Goal: Transaction & Acquisition: Purchase product/service

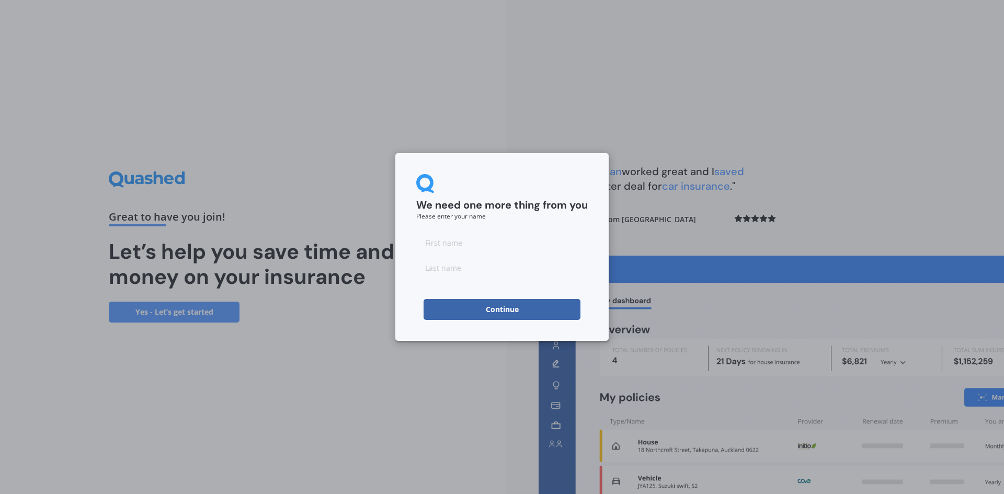
click at [477, 247] on input at bounding box center [502, 242] width 172 height 21
type input "Aroha"
type input "[PERSON_NAME]"
click button "Continue" at bounding box center [502, 309] width 157 height 21
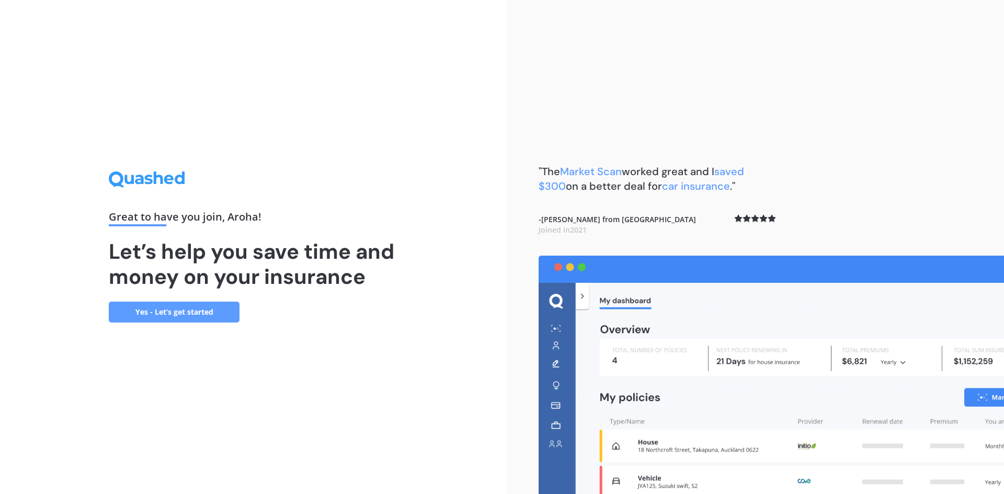
click at [166, 317] on link "Yes - Let’s get started" at bounding box center [174, 312] width 131 height 21
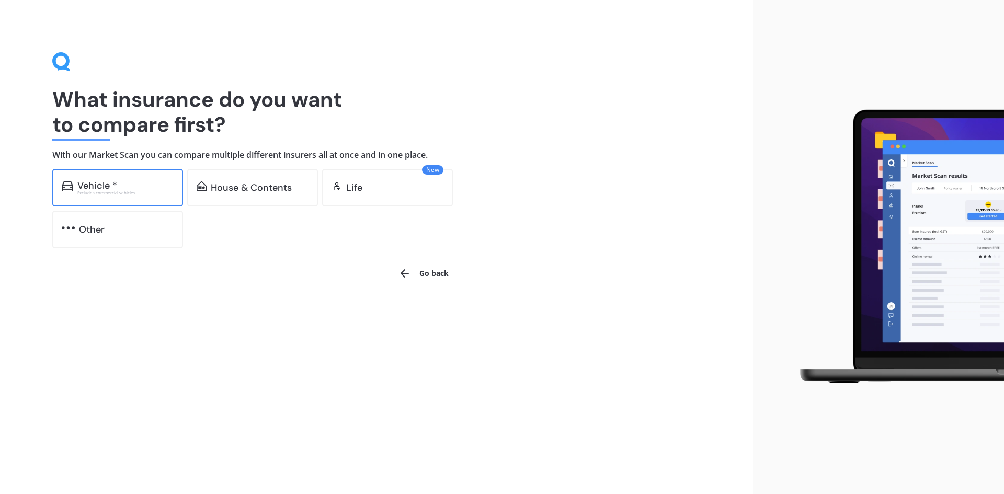
click at [103, 194] on div "Excludes commercial vehicles" at bounding box center [125, 193] width 96 height 4
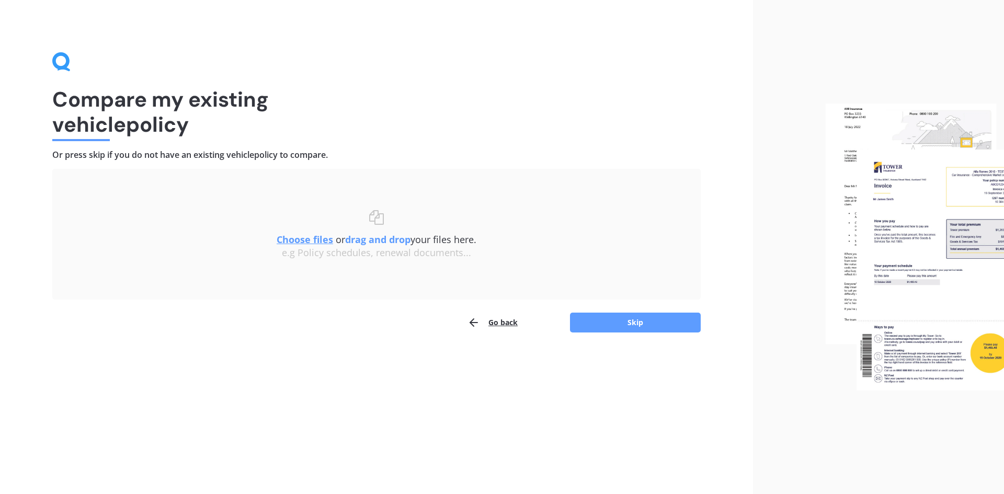
click at [497, 322] on button "Go back" at bounding box center [493, 322] width 50 height 21
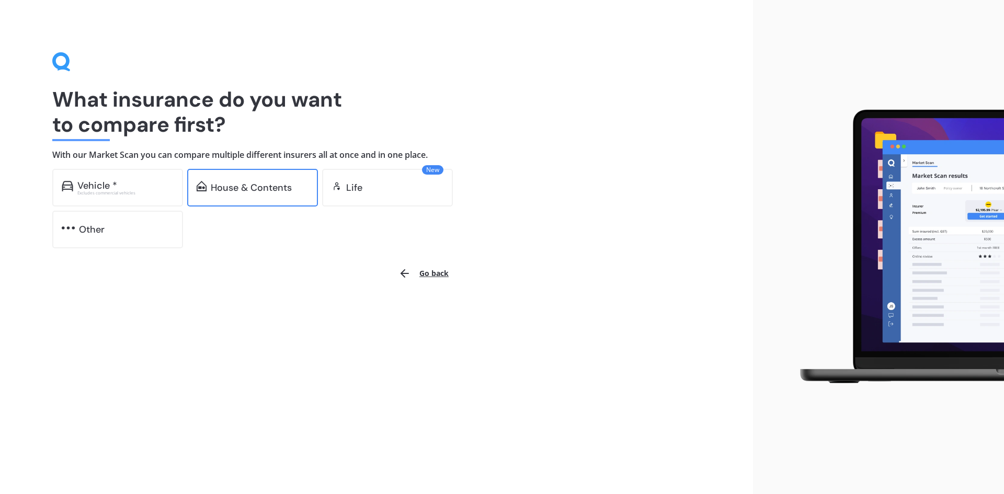
click at [251, 187] on div "House & Contents" at bounding box center [251, 188] width 81 height 10
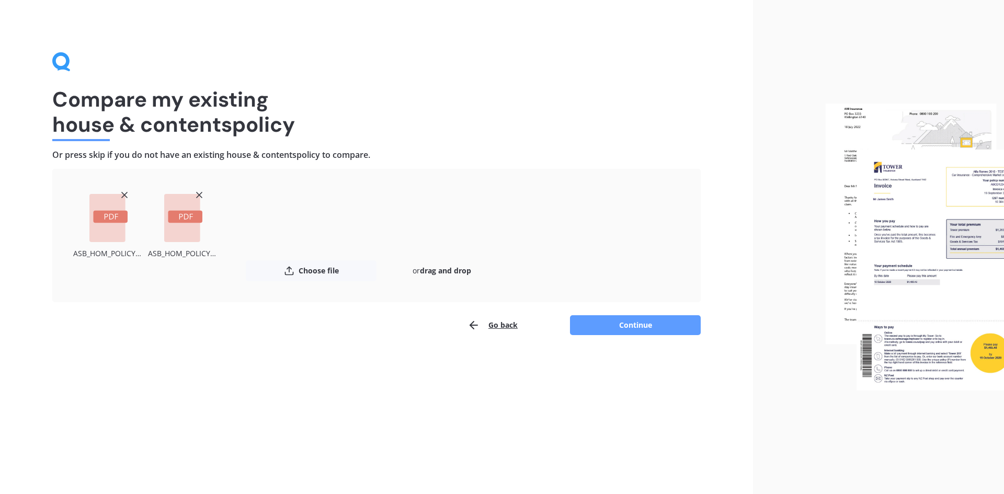
click at [611, 327] on button "Continue" at bounding box center [635, 325] width 131 height 20
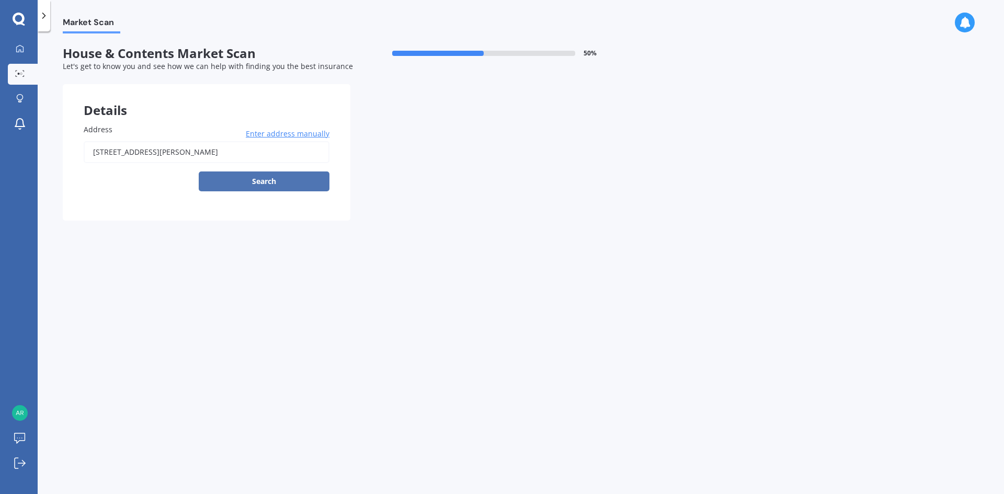
click at [252, 185] on button "Search" at bounding box center [264, 182] width 131 height 20
type input "[STREET_ADDRESS][PERSON_NAME]"
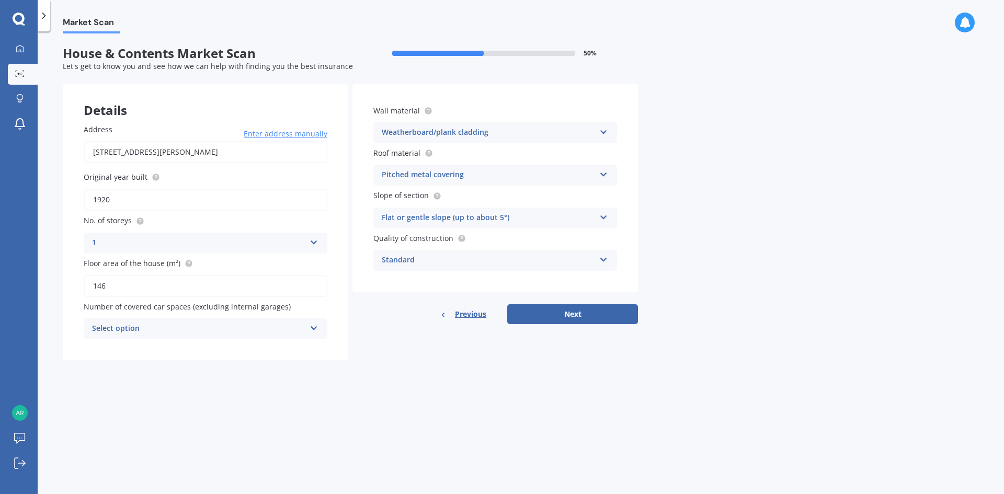
click at [117, 204] on input "1920" at bounding box center [206, 200] width 244 height 22
type input "1925"
click at [311, 329] on icon at bounding box center [314, 326] width 9 height 7
click at [124, 363] on div "1" at bounding box center [205, 368] width 243 height 19
click at [596, 321] on button "Next" at bounding box center [572, 314] width 131 height 20
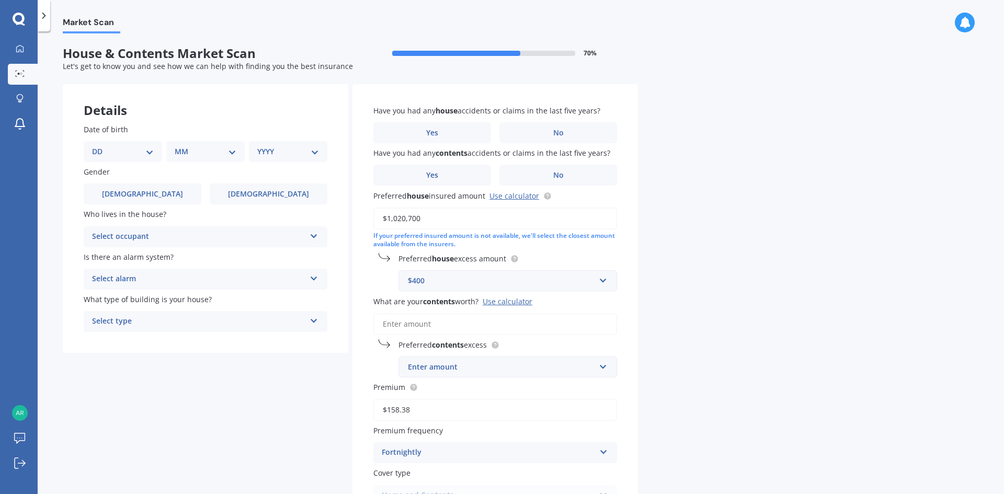
click at [149, 154] on select "DD 01 02 03 04 05 06 07 08 09 10 11 12 13 14 15 16 17 18 19 20 21 22 23 24 25 2…" at bounding box center [123, 152] width 62 height 12
click at [100, 146] on select "DD 01 02 03 04 05 06 07 08 09 10 11 12 13 14 15 16 17 18 19 20 21 22 23 24 25 2…" at bounding box center [123, 152] width 62 height 12
click at [152, 154] on select "DD 01 02 03 04 05 06 07 08 09 10 11 12 13 14 15 16 17 18 19 20 21 22 23 24 25 2…" at bounding box center [129, 152] width 58 height 12
select select "23"
click at [201, 153] on select "MM 01 02 03 04 05 06 07 08 09 10 11 12" at bounding box center [208, 152] width 58 height 12
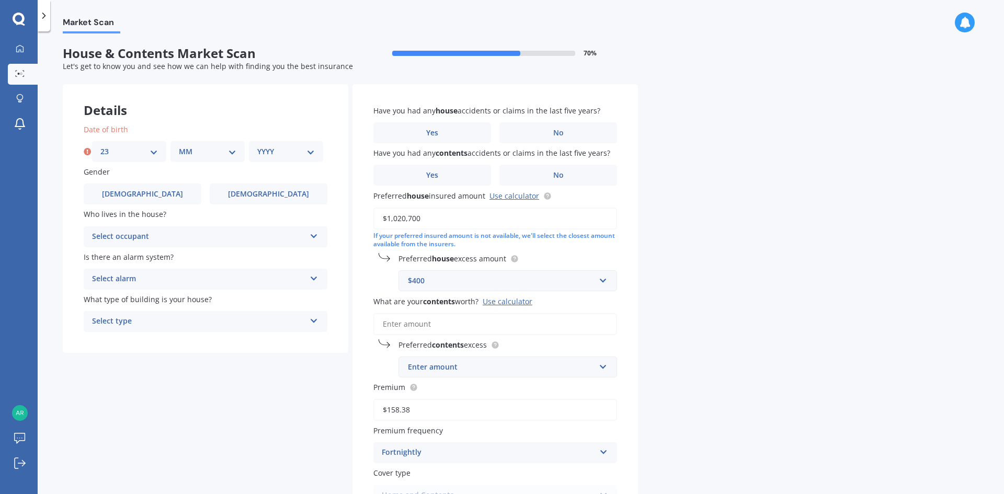
select select "09"
click at [304, 151] on select "YYYY 2009 2008 2007 2006 2005 2004 2003 2002 2001 2000 1999 1998 1997 1996 1995…" at bounding box center [286, 152] width 58 height 12
select select "1990"
click at [232, 194] on label "[DEMOGRAPHIC_DATA]" at bounding box center [269, 194] width 118 height 21
click at [0, 0] on input "[DEMOGRAPHIC_DATA]" at bounding box center [0, 0] width 0 height 0
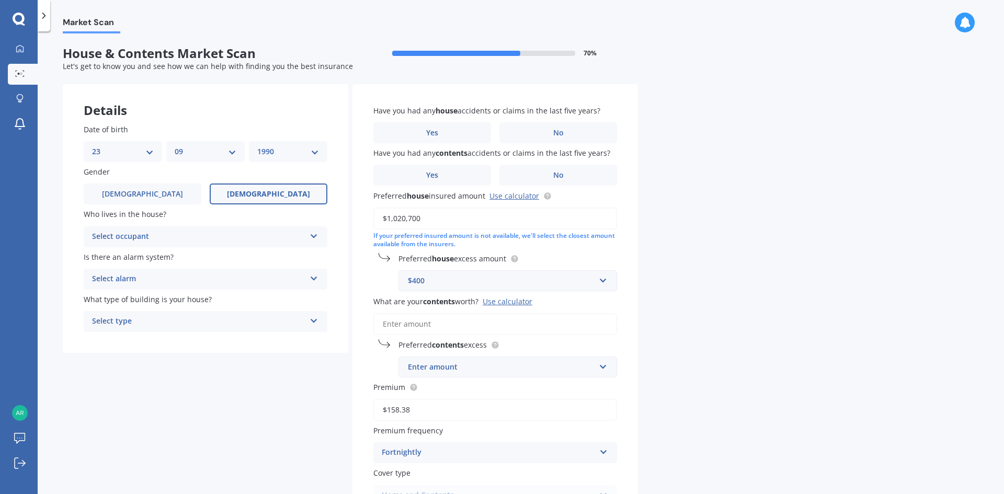
click at [215, 243] on div "Select occupant Owner Owner + Boarder" at bounding box center [206, 236] width 244 height 21
click at [209, 260] on div "Owner" at bounding box center [205, 257] width 243 height 19
click at [208, 277] on div "Select alarm" at bounding box center [198, 279] width 213 height 13
click at [142, 345] on div "No" at bounding box center [205, 337] width 243 height 19
click at [162, 324] on div "Select type" at bounding box center [198, 321] width 213 height 13
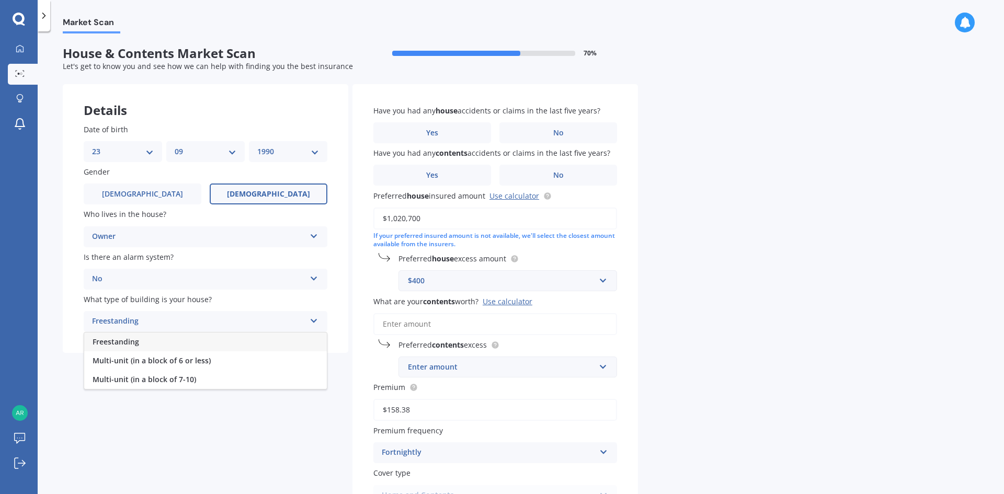
click at [162, 346] on div "Freestanding" at bounding box center [205, 342] width 243 height 19
click at [427, 123] on label "Yes" at bounding box center [432, 132] width 118 height 21
click at [0, 0] on input "Yes" at bounding box center [0, 0] width 0 height 0
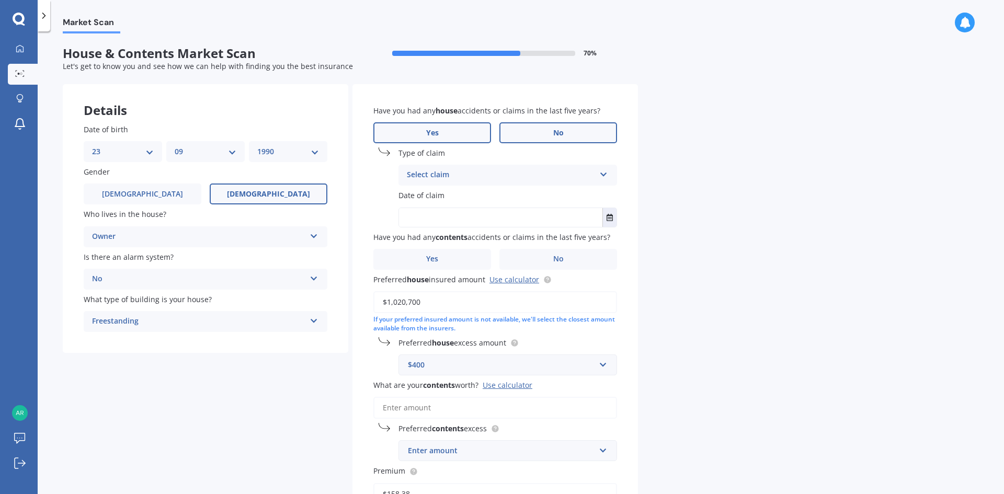
click at [566, 137] on label "No" at bounding box center [558, 132] width 118 height 21
click at [0, 0] on input "No" at bounding box center [0, 0] width 0 height 0
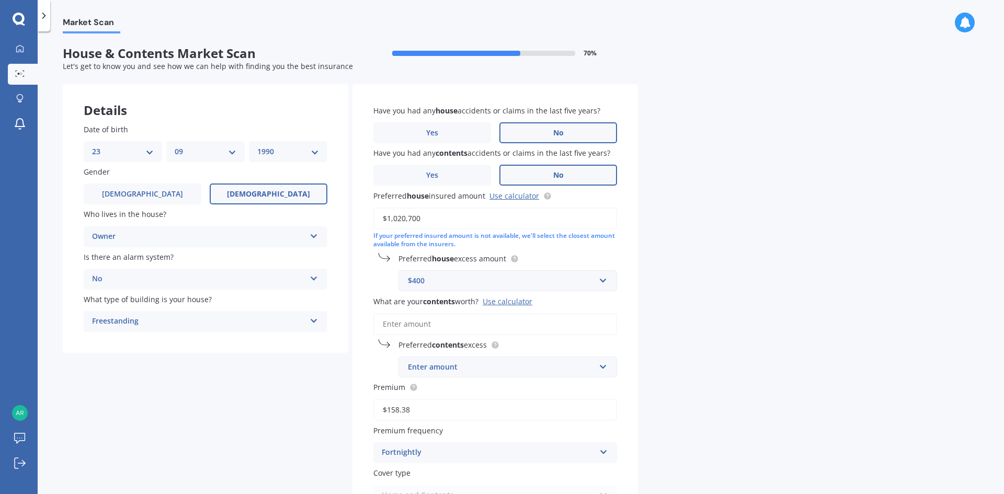
click at [576, 176] on label "No" at bounding box center [558, 175] width 118 height 21
click at [0, 0] on input "No" at bounding box center [0, 0] width 0 height 0
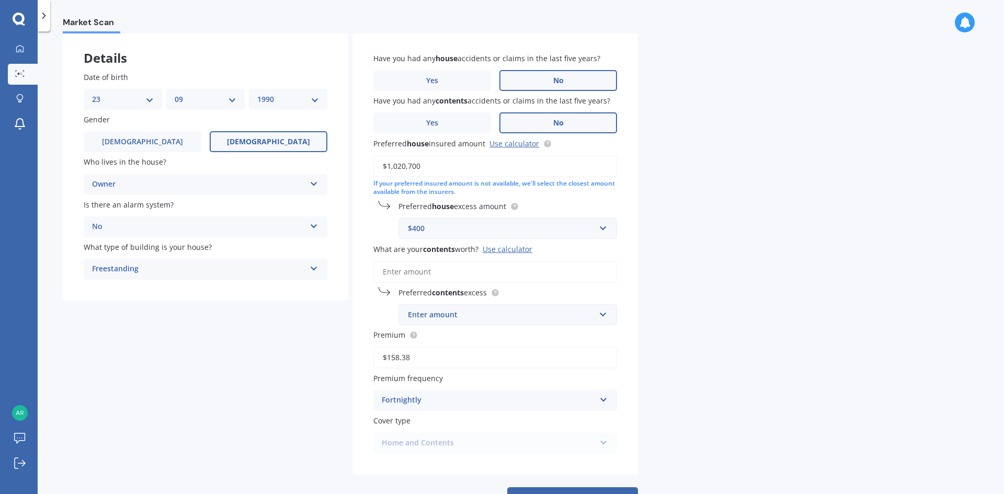
scroll to position [93, 0]
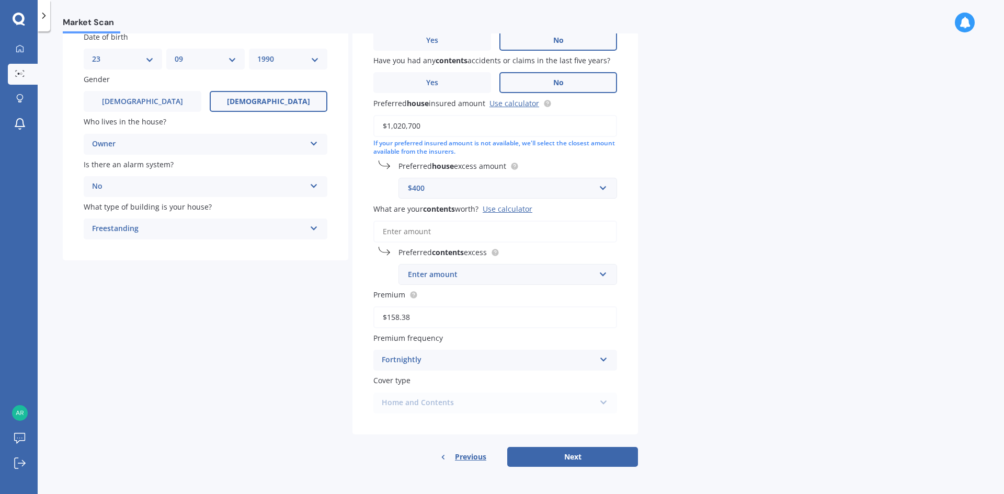
click at [477, 230] on input "What are your contents worth? Use calculator" at bounding box center [495, 232] width 244 height 22
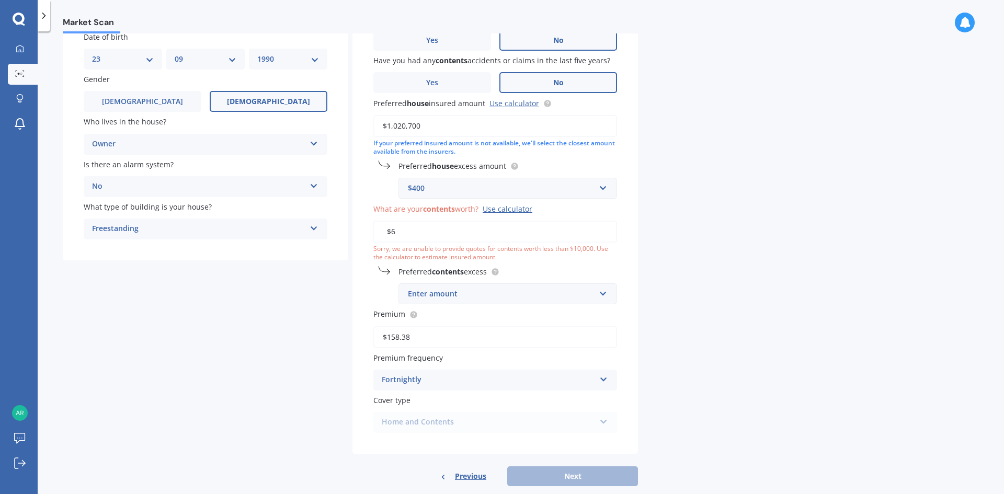
click at [451, 296] on div "Enter amount" at bounding box center [501, 294] width 187 height 12
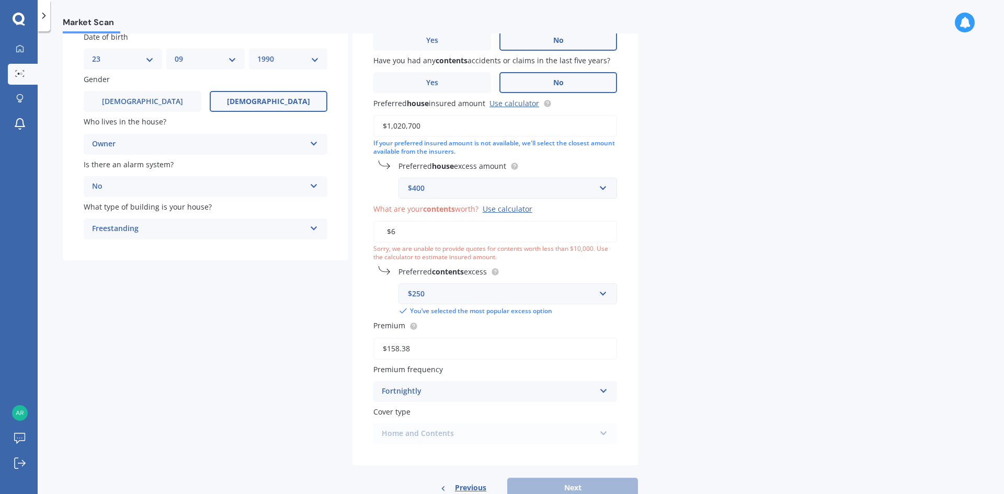
click at [426, 227] on input "$6" at bounding box center [495, 232] width 244 height 22
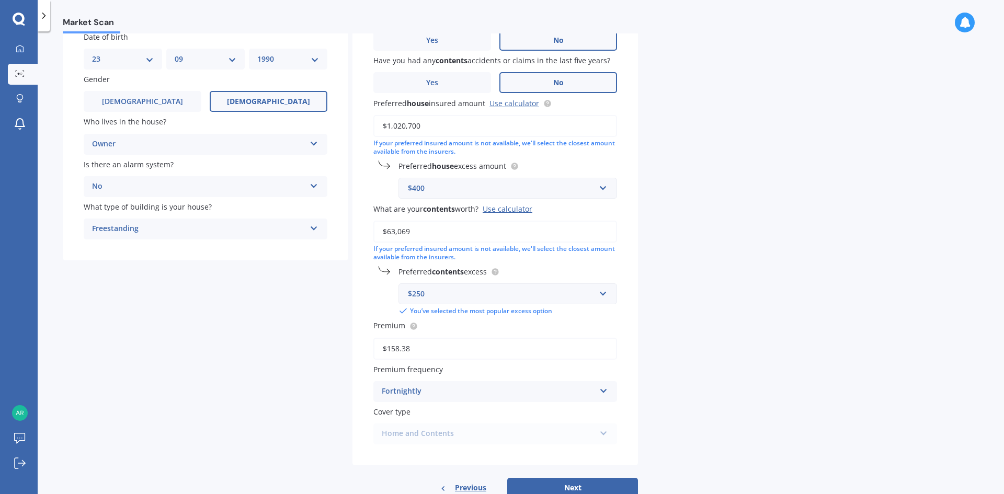
scroll to position [123, 0]
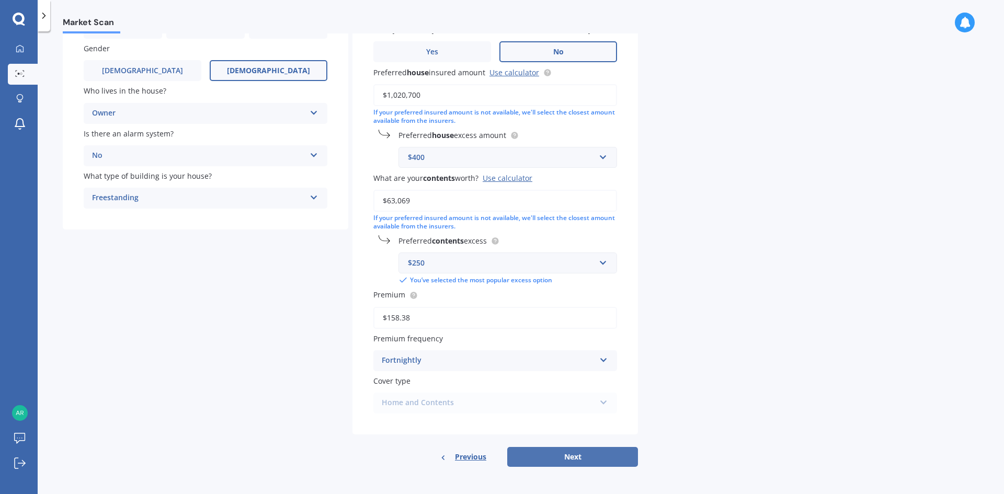
type input "$63,069"
click at [578, 453] on button "Next" at bounding box center [572, 457] width 131 height 20
select select "23"
select select "09"
select select "1990"
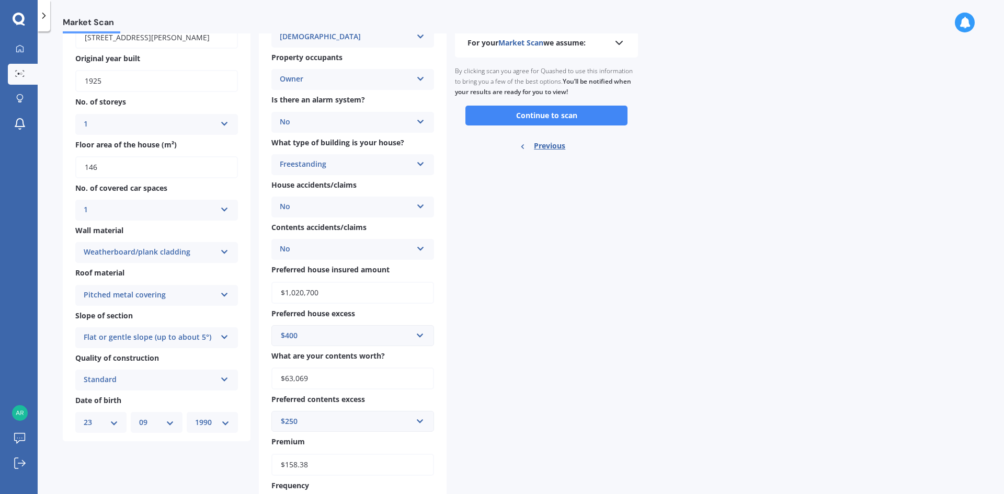
scroll to position [0, 0]
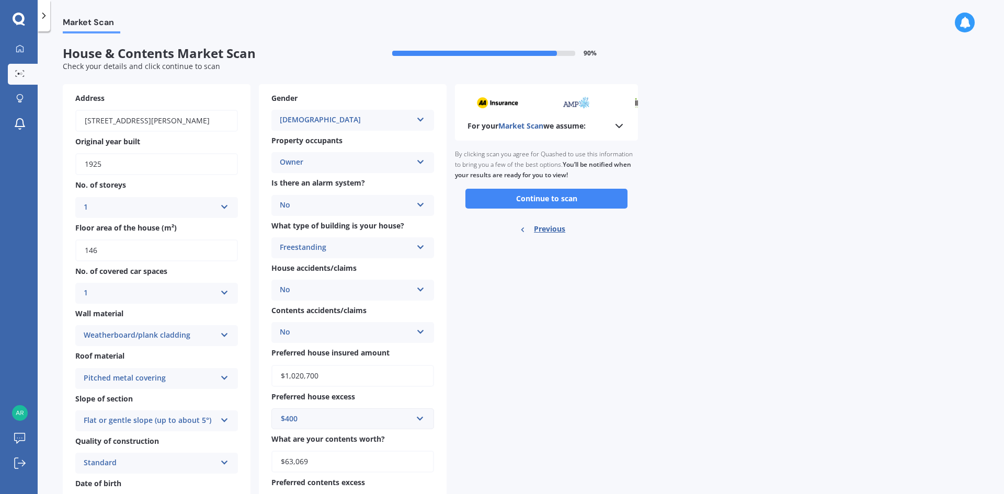
click at [407, 162] on div "Owner" at bounding box center [346, 162] width 132 height 13
click at [546, 203] on button "Continue to scan" at bounding box center [546, 199] width 162 height 20
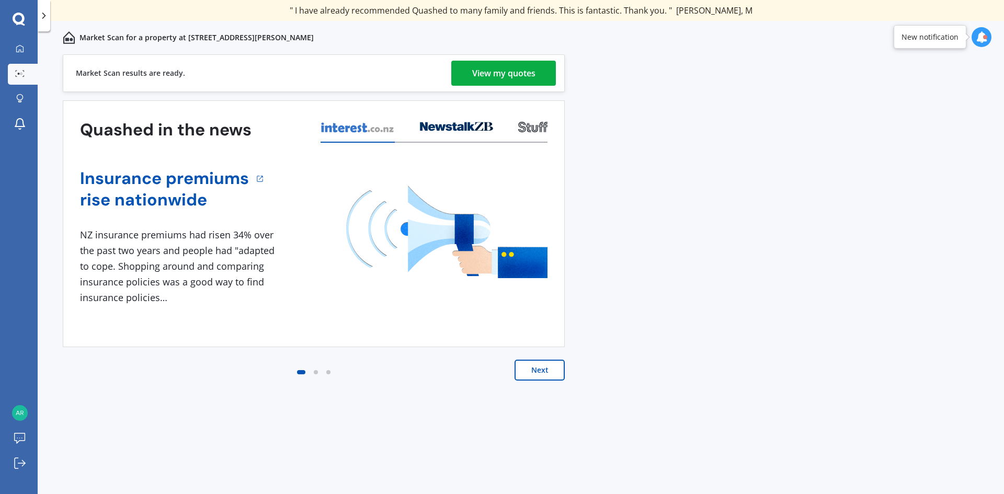
click at [498, 71] on div "View my quotes" at bounding box center [503, 73] width 63 height 25
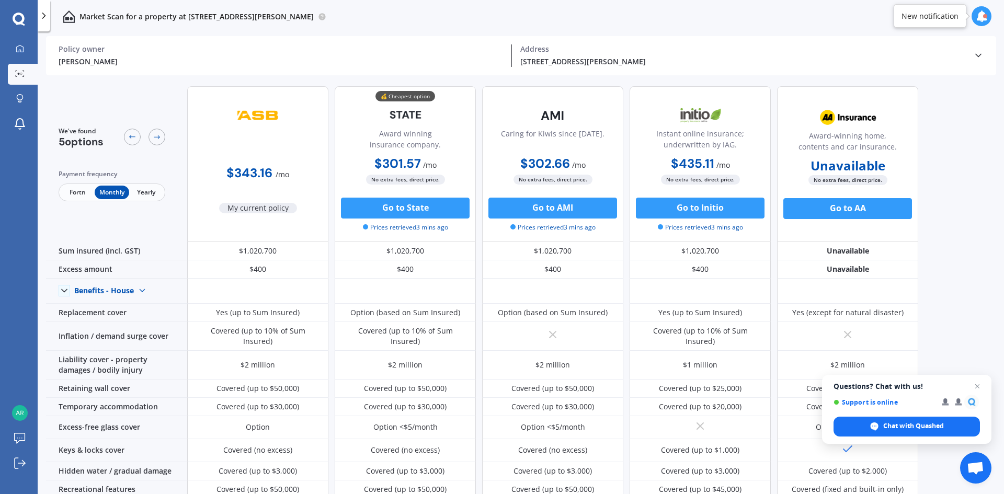
click at [79, 188] on span "Fortn" at bounding box center [78, 193] width 34 height 14
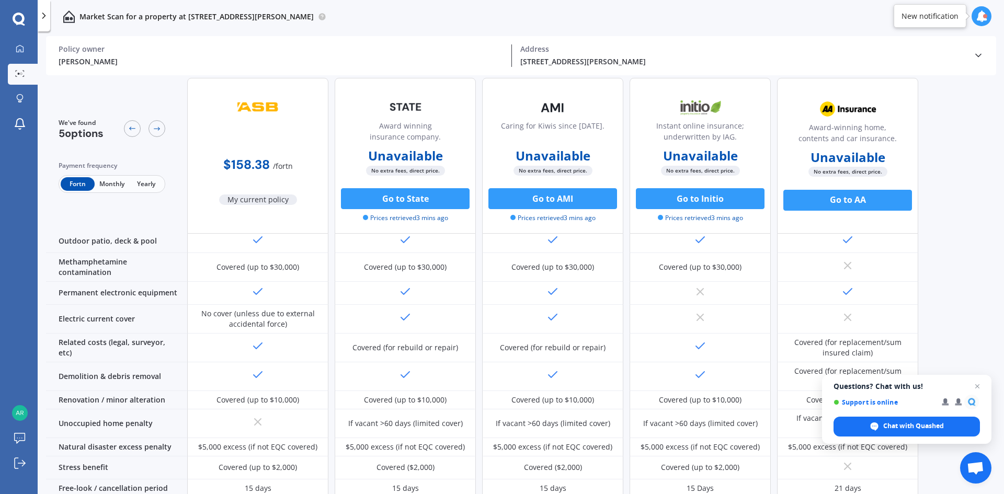
scroll to position [372, 0]
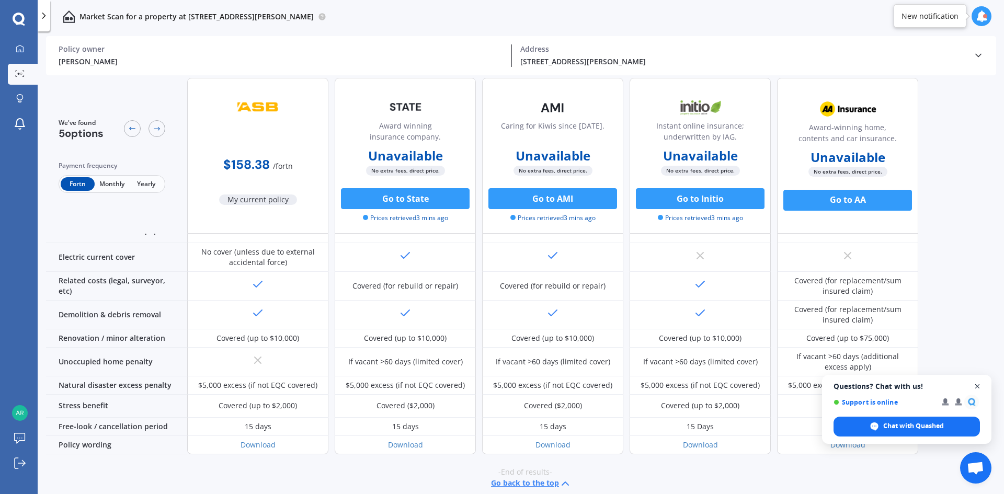
click at [980, 386] on span "Close chat" at bounding box center [977, 386] width 13 height 13
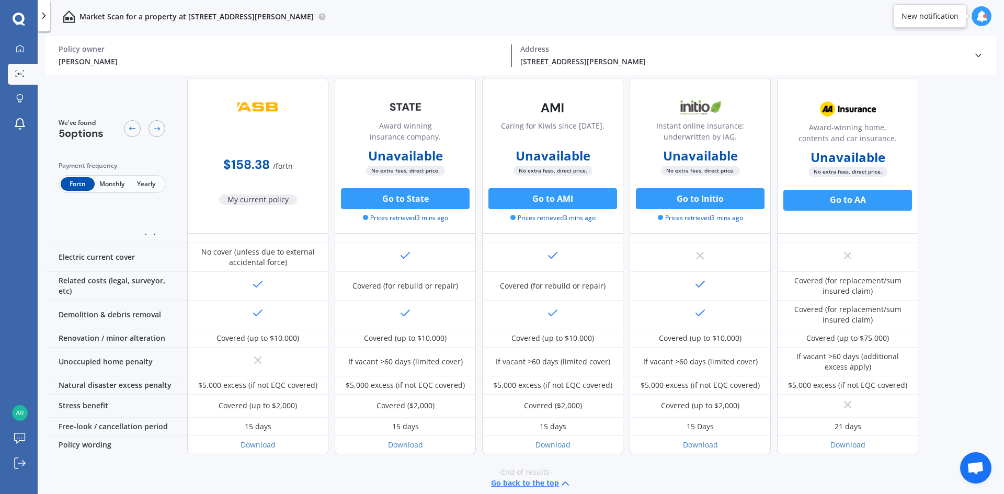
click at [122, 180] on span "Monthly" at bounding box center [112, 184] width 34 height 14
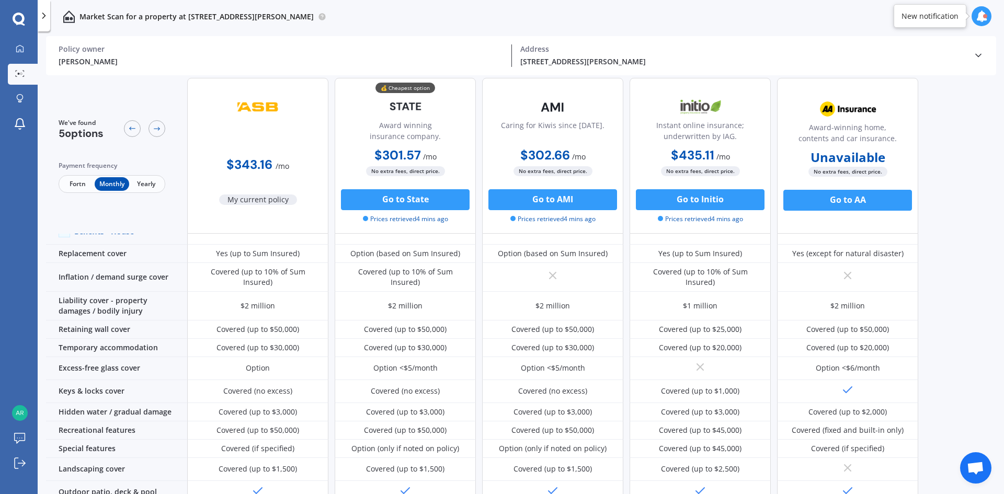
scroll to position [0, 0]
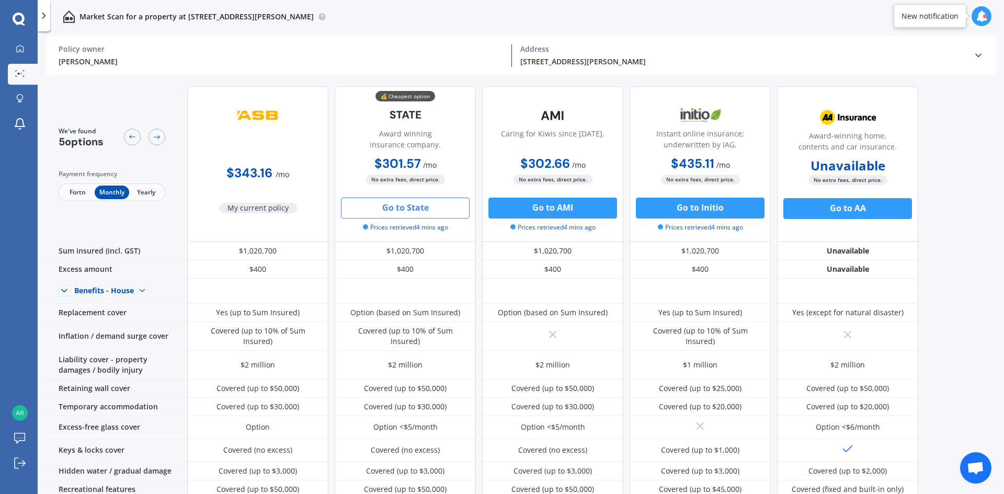
click at [393, 213] on button "Go to State" at bounding box center [405, 208] width 129 height 21
